Goal: Information Seeking & Learning: Learn about a topic

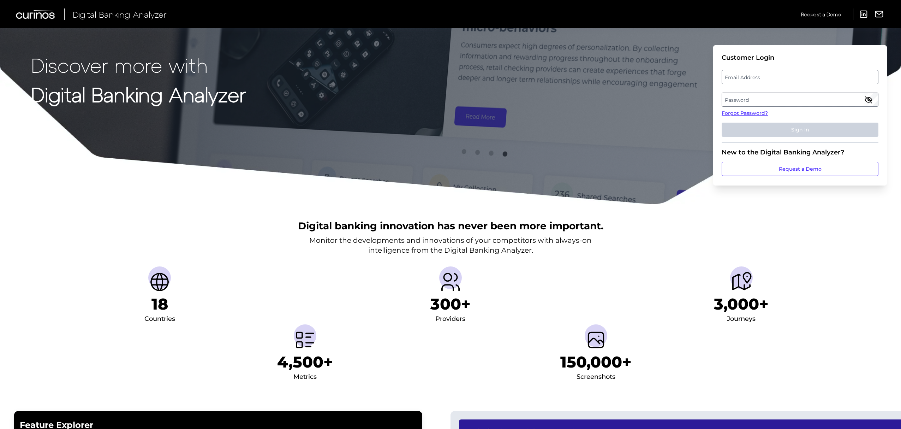
click at [796, 75] on label "Email Address" at bounding box center [800, 77] width 156 height 13
click at [796, 75] on input "email" at bounding box center [800, 77] width 157 height 14
click at [796, 75] on input "Email Address" at bounding box center [800, 77] width 157 height 14
type input "[PERSON_NAME][EMAIL_ADDRESS][PERSON_NAME][DOMAIN_NAME]"
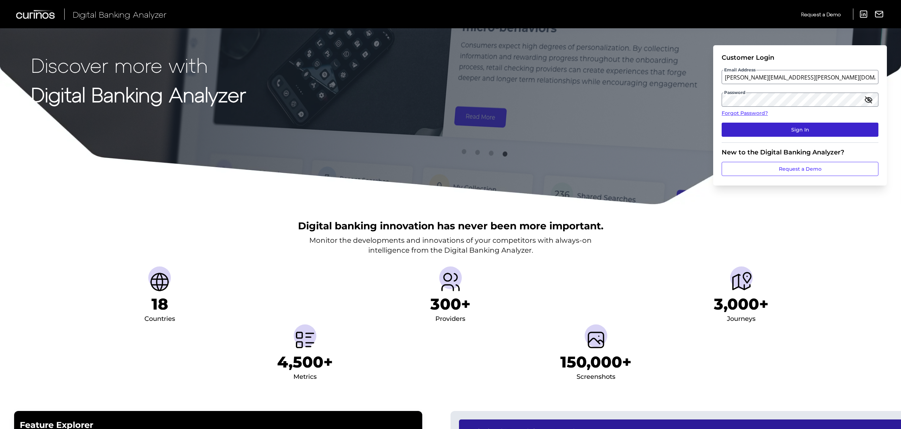
click at [776, 131] on button "Sign In" at bounding box center [800, 130] width 157 height 14
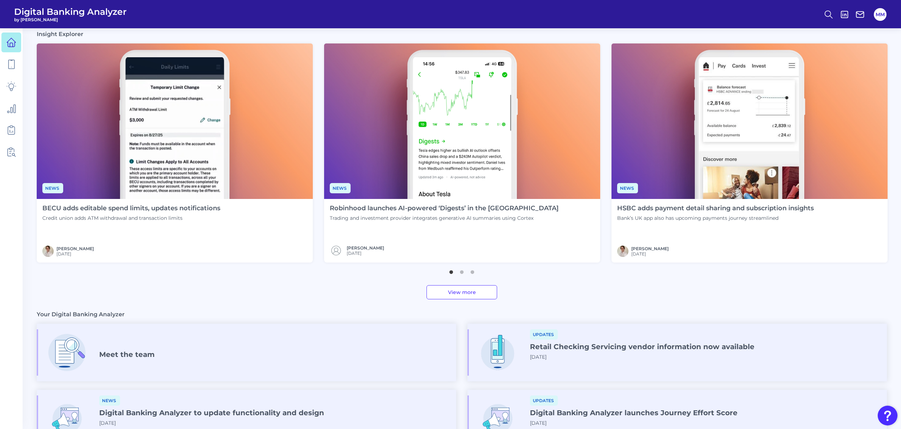
scroll to position [189, 0]
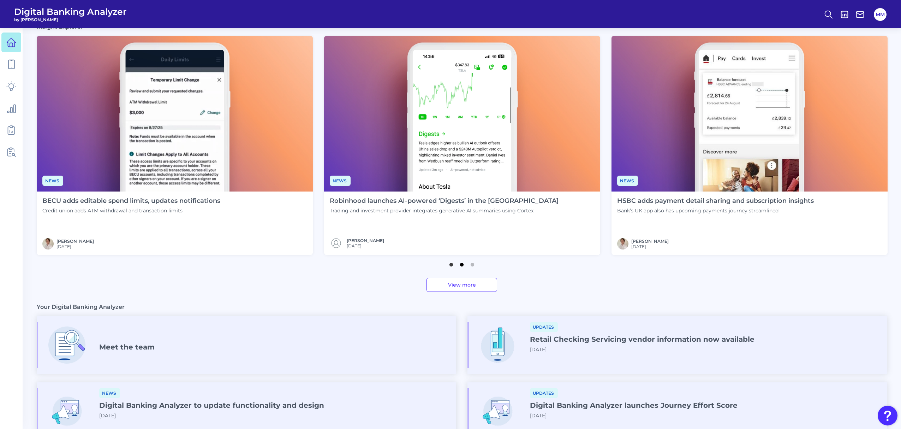
click at [463, 266] on button "2" at bounding box center [461, 262] width 7 height 7
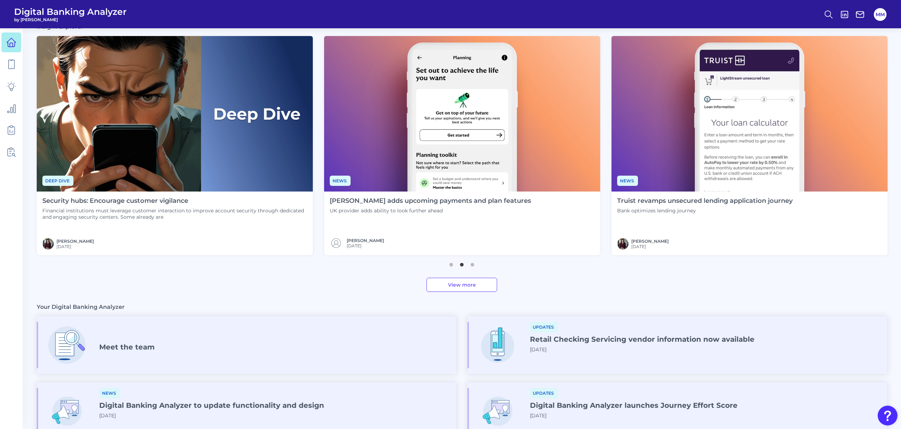
click at [451, 202] on h4 "[PERSON_NAME] adds upcoming payments and plan features" at bounding box center [430, 201] width 201 height 8
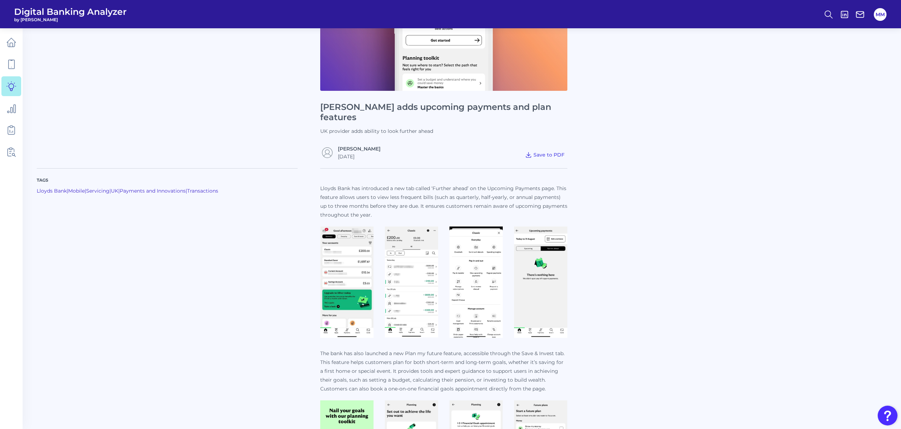
scroll to position [43, 0]
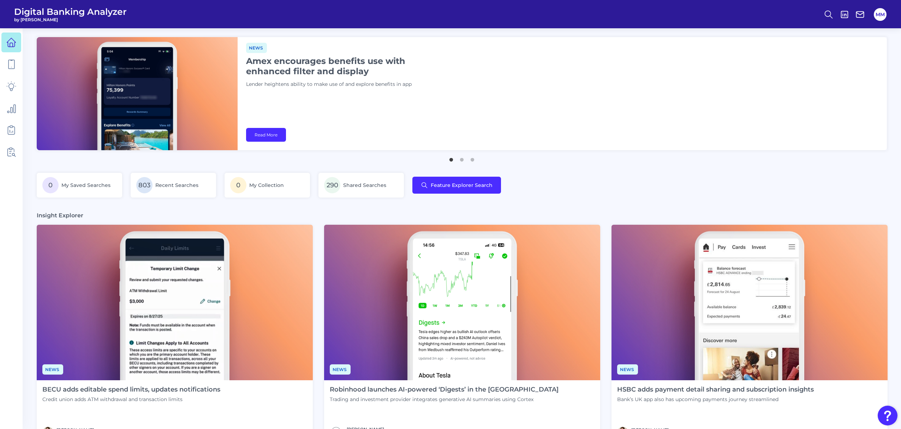
scroll to position [23, 0]
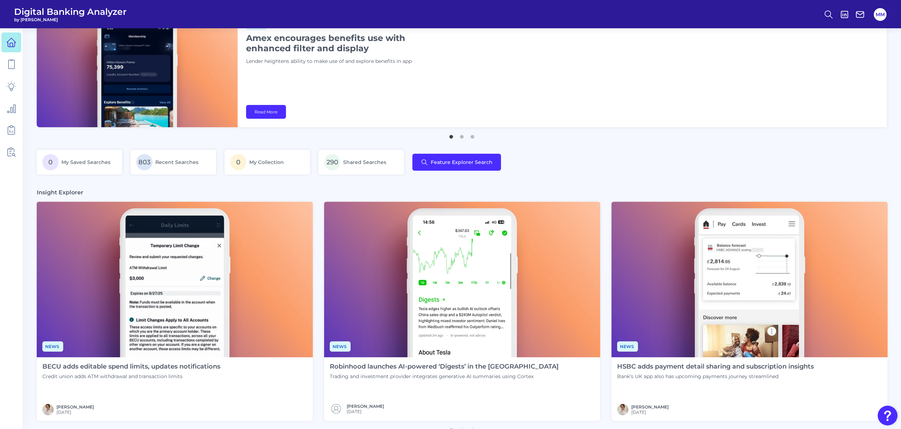
click at [691, 369] on h4 "HSBC adds payment detail sharing and subscription insights" at bounding box center [715, 367] width 197 height 8
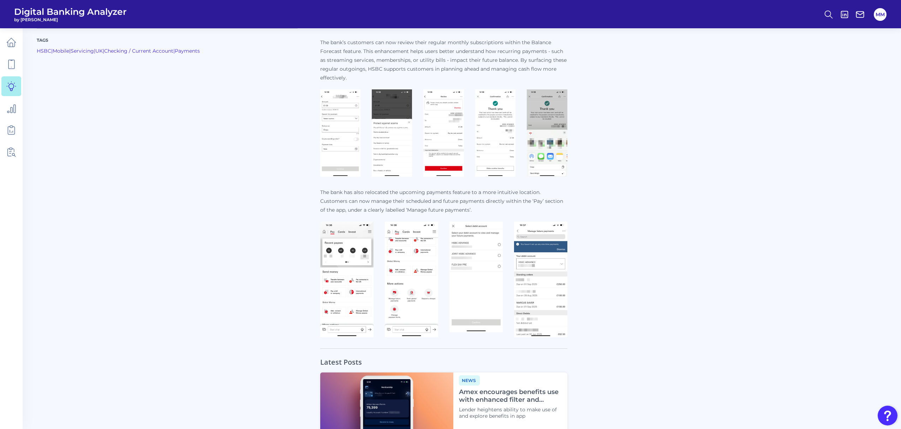
scroll to position [387, 0]
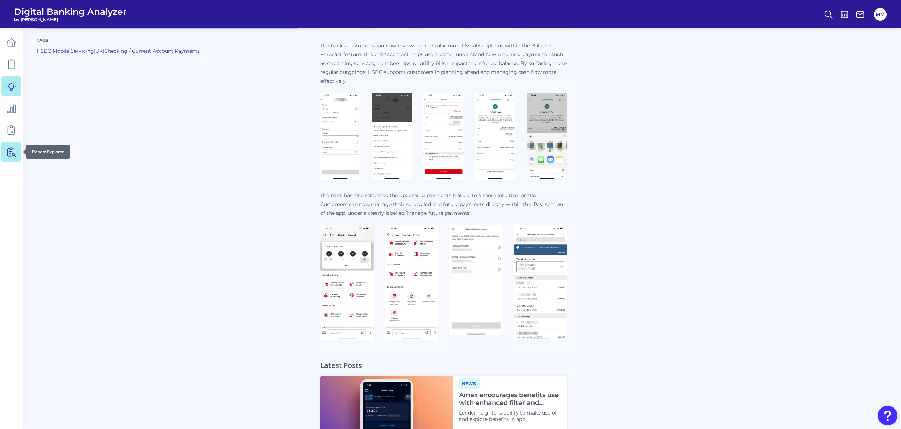
click at [11, 150] on icon at bounding box center [11, 152] width 10 height 10
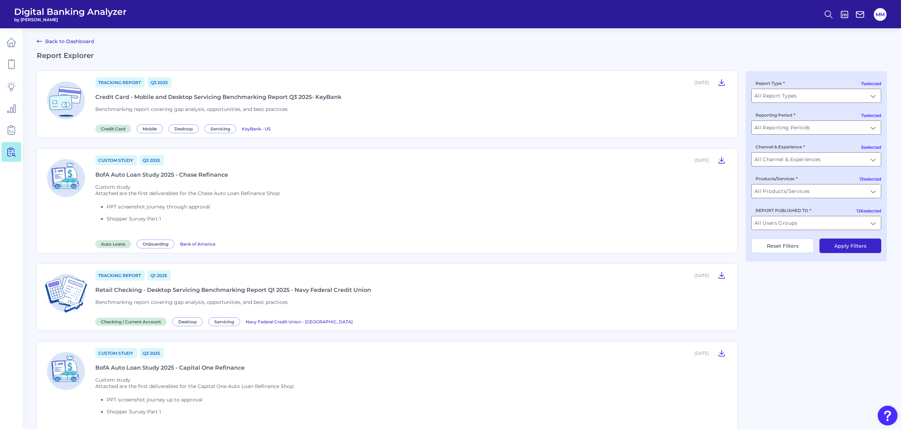
click at [201, 174] on div "BofA Auto Loan Study 2025 - Chase Refinance" at bounding box center [161, 174] width 133 height 7
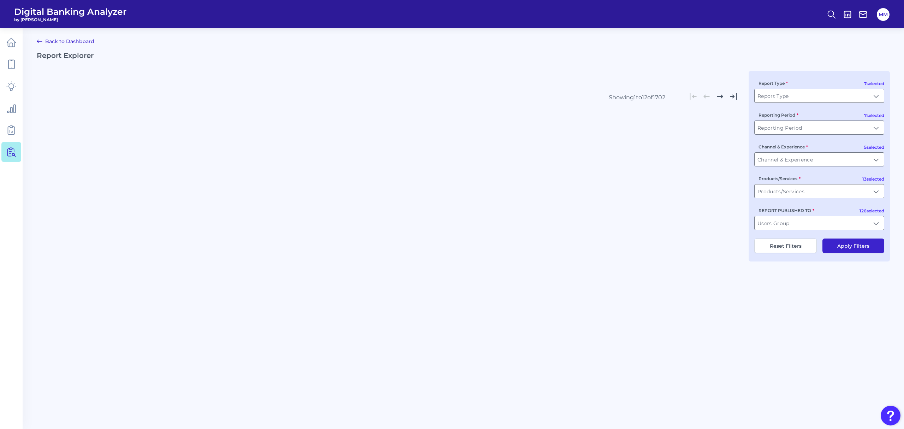
type input "All Report Types"
type input "All Reporting Periods"
type input "All Channel & Experiences"
type input "All Products/Services"
type input "All Users Groups"
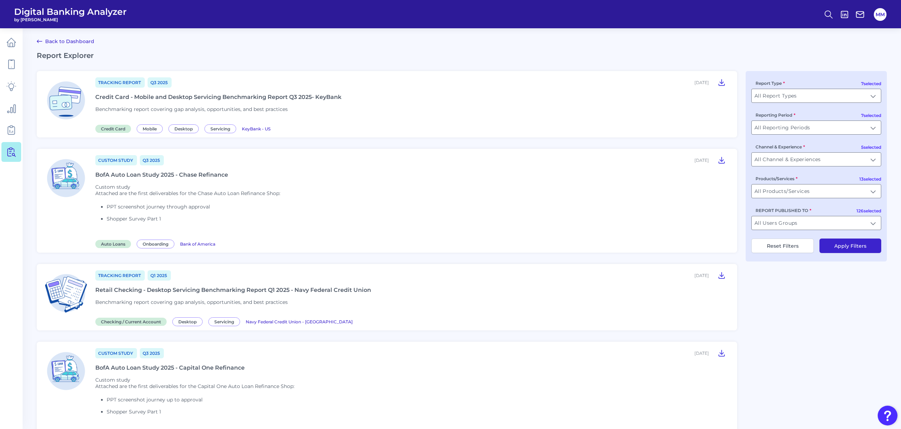
click at [288, 96] on div "Credit Card - Mobile and Desktop Servicing Benchmarking Report Q3 2025- KeyBank" at bounding box center [218, 97] width 246 height 7
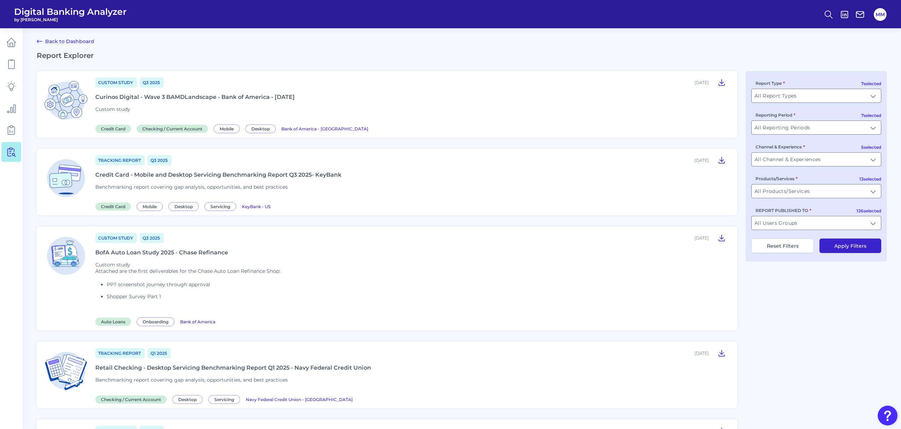
click at [295, 99] on div "Curinos Digital - Wave 3 BAMDLandscape - Bank of America - [DATE]" at bounding box center [195, 97] width 200 height 7
